Goal: Task Accomplishment & Management: Manage account settings

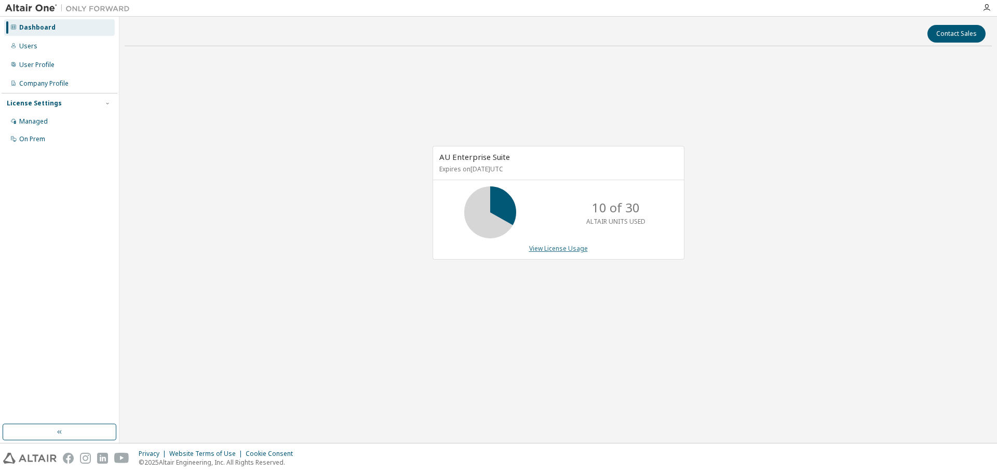
click at [545, 252] on link "View License Usage" at bounding box center [558, 248] width 59 height 9
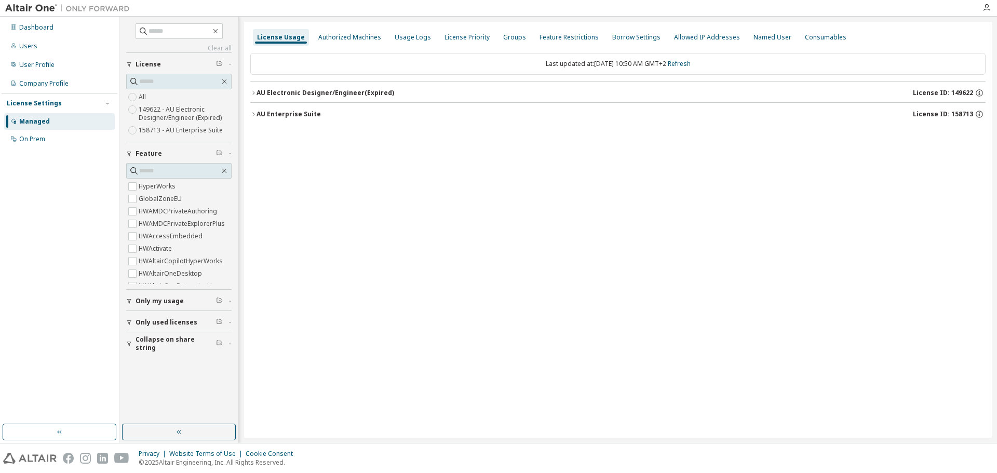
click at [129, 324] on icon "button" at bounding box center [129, 322] width 4 height 5
click at [253, 115] on icon "button" at bounding box center [253, 114] width 6 height 6
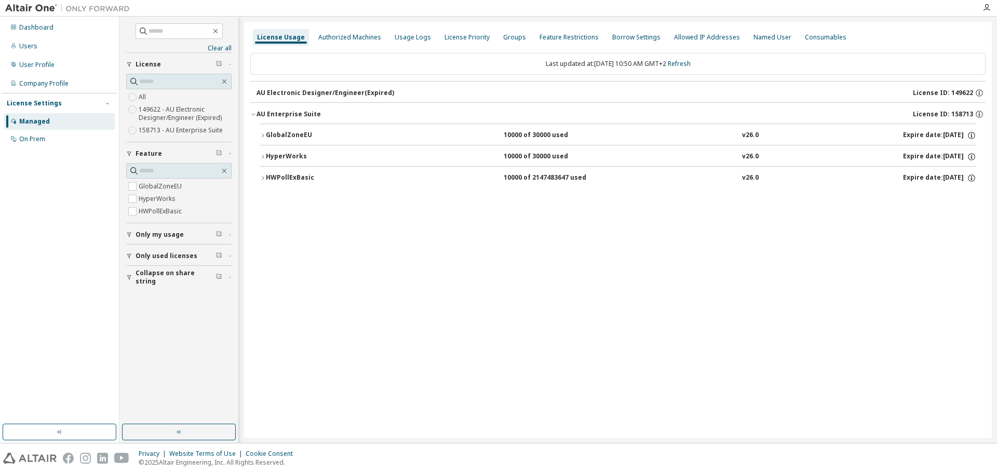
click at [263, 136] on icon "button" at bounding box center [263, 135] width 6 height 6
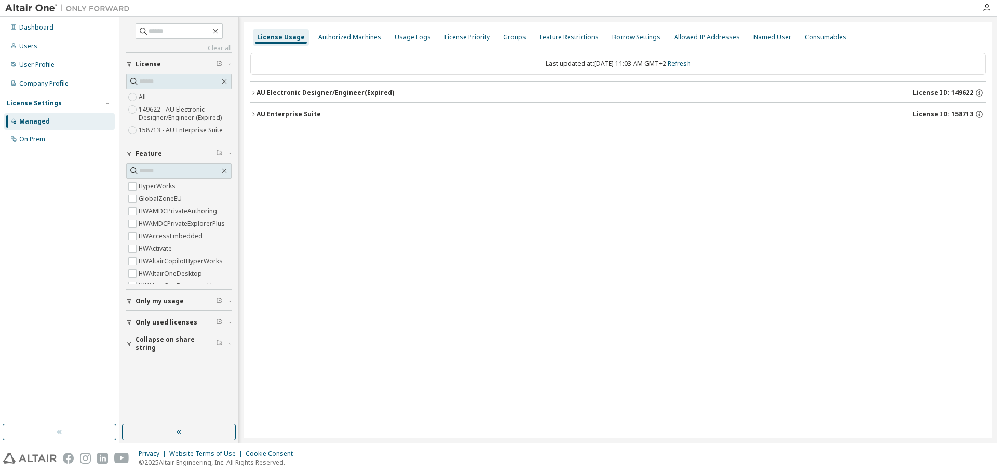
click at [128, 321] on icon "button" at bounding box center [129, 322] width 4 height 5
click at [252, 115] on icon "button" at bounding box center [253, 114] width 6 height 6
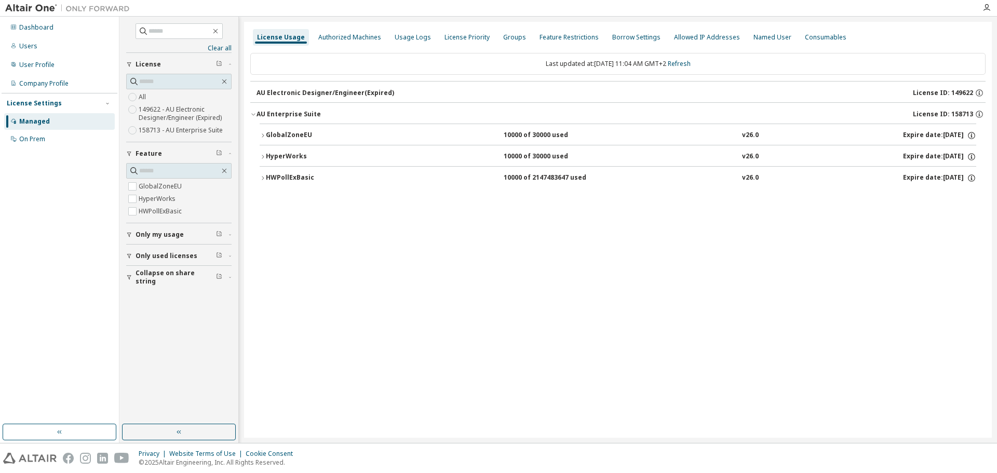
click at [263, 137] on icon "button" at bounding box center [263, 135] width 2 height 4
